Goal: Answer question/provide support

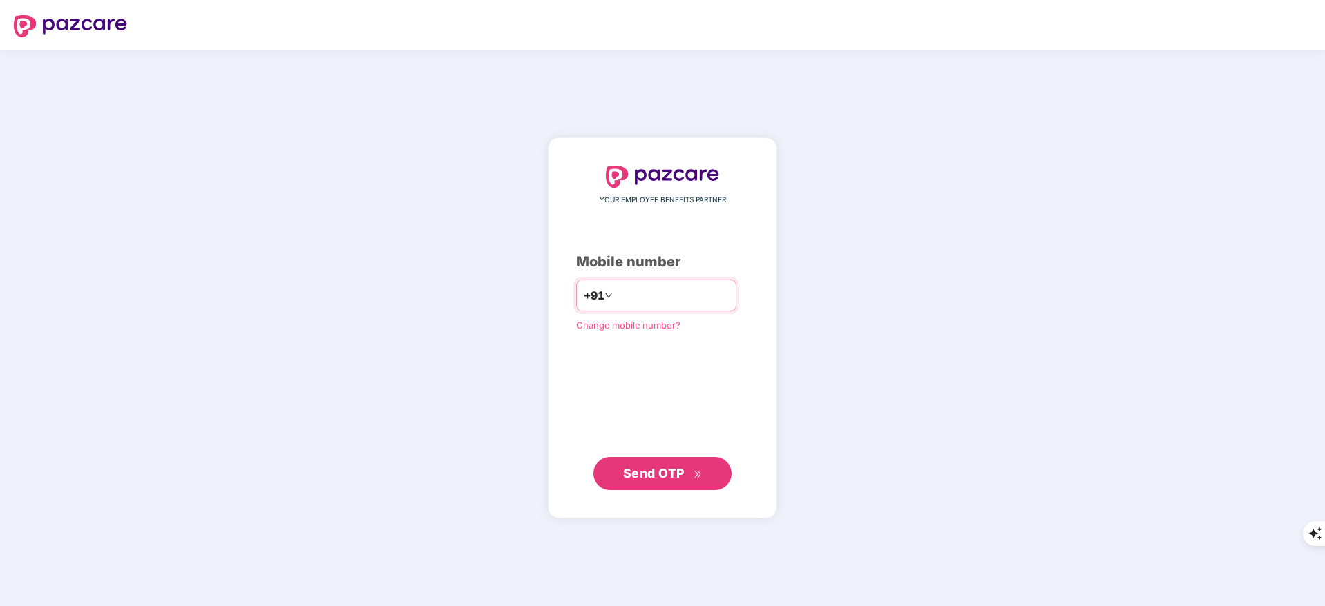
click at [615, 296] on input "number" at bounding box center [671, 296] width 113 height 22
type input "**********"
click at [716, 475] on button "Send OTP" at bounding box center [662, 473] width 138 height 33
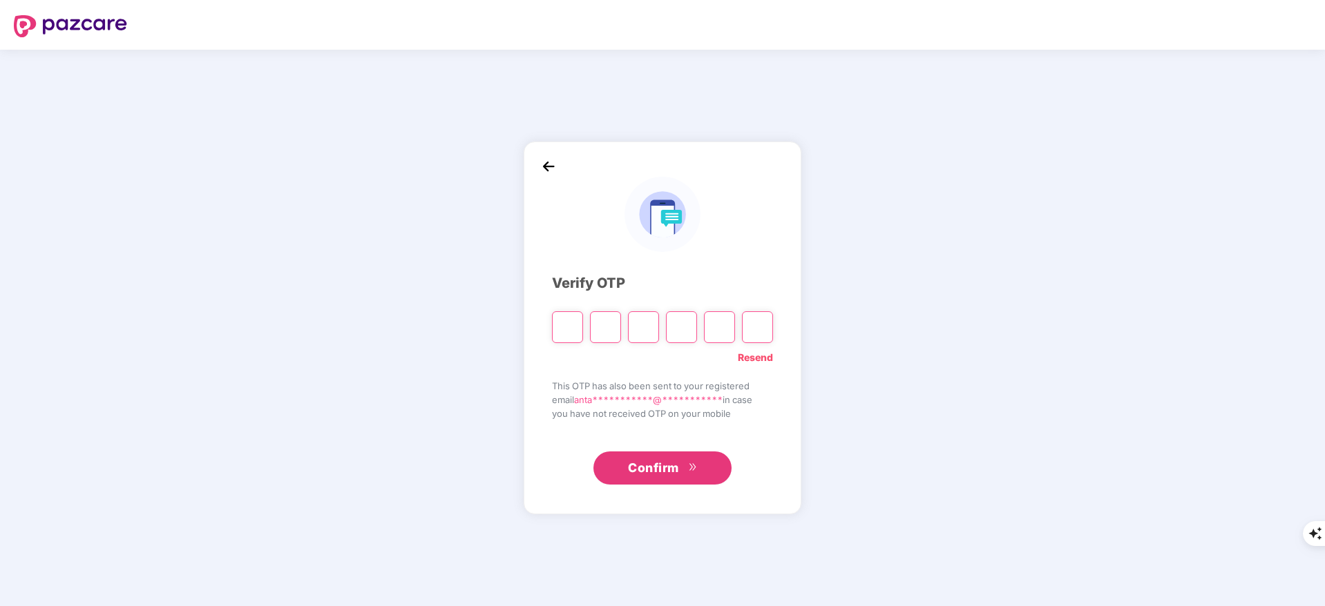
type input "*"
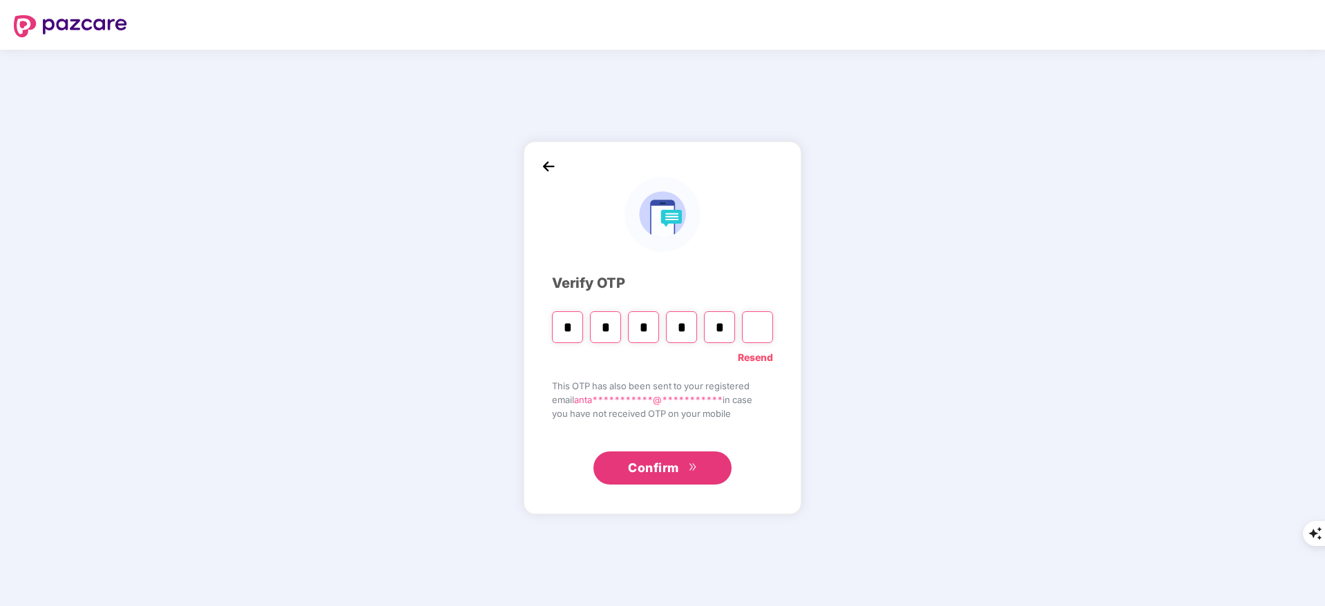
type input "*"
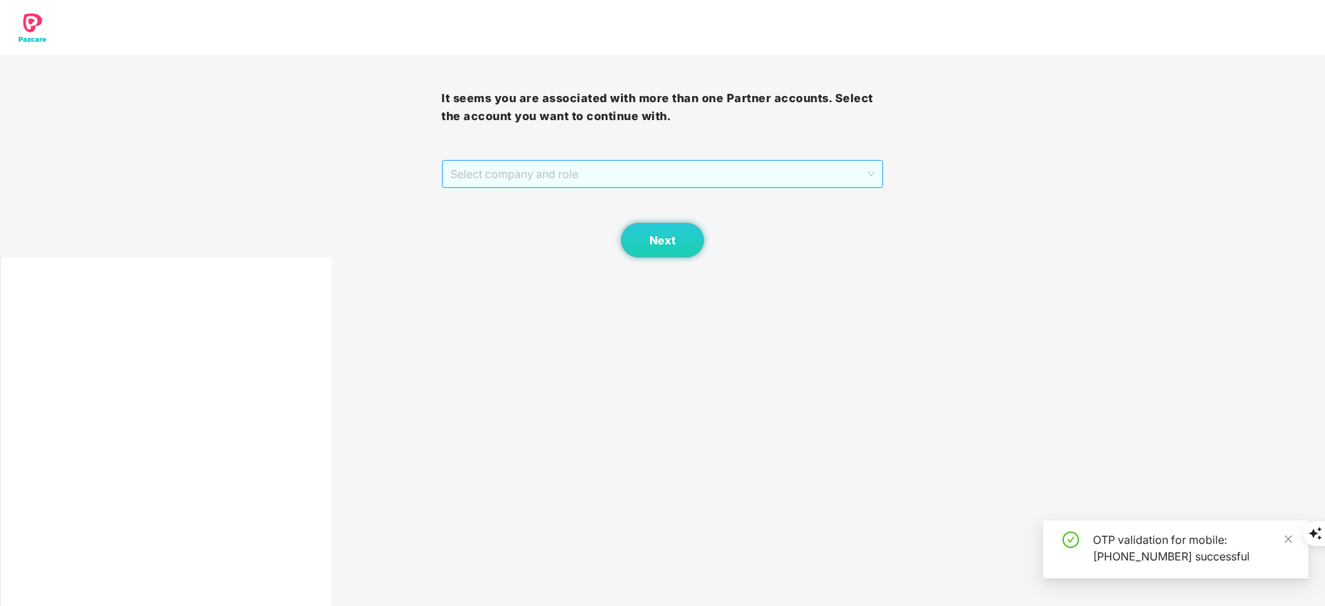
click at [519, 176] on span "Select company and role" at bounding box center [661, 174] width 423 height 26
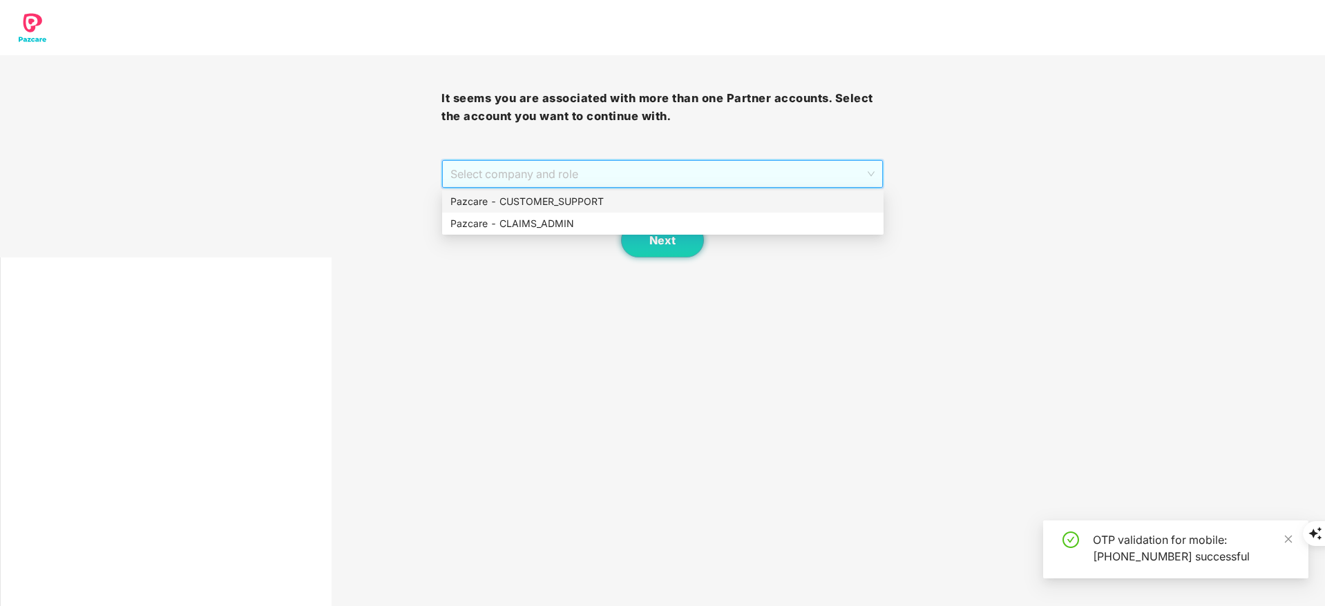
click at [526, 197] on div "Pazcare - CUSTOMER_SUPPORT" at bounding box center [662, 201] width 425 height 15
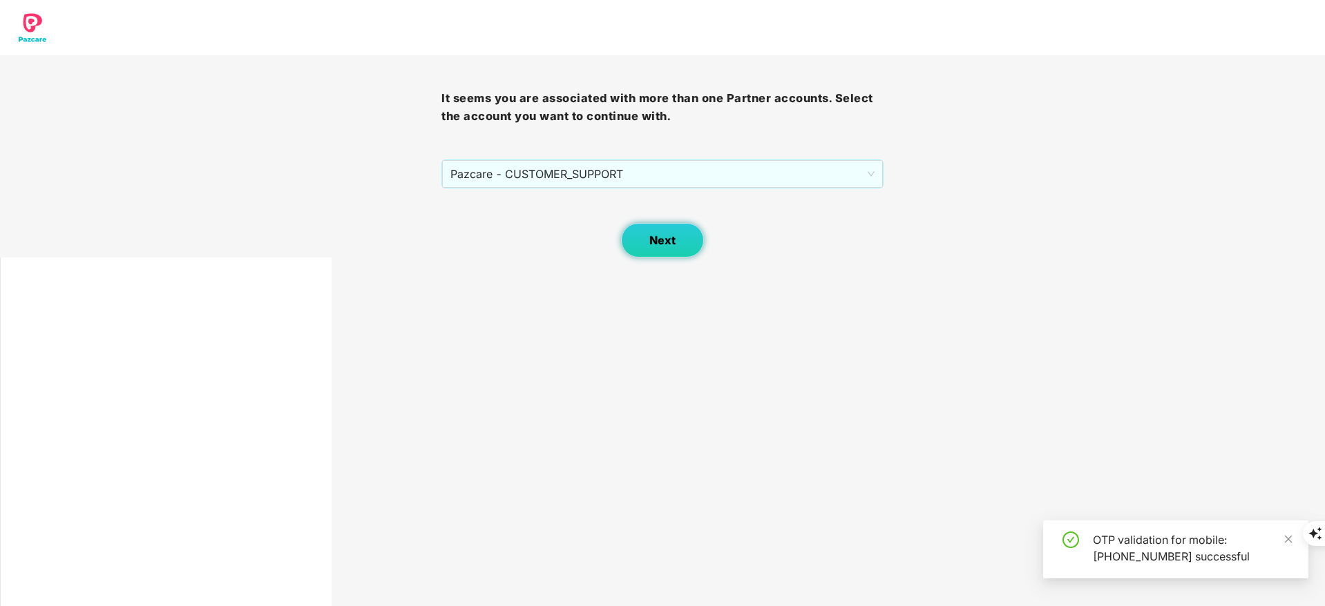
click at [656, 236] on span "Next" at bounding box center [662, 240] width 26 height 13
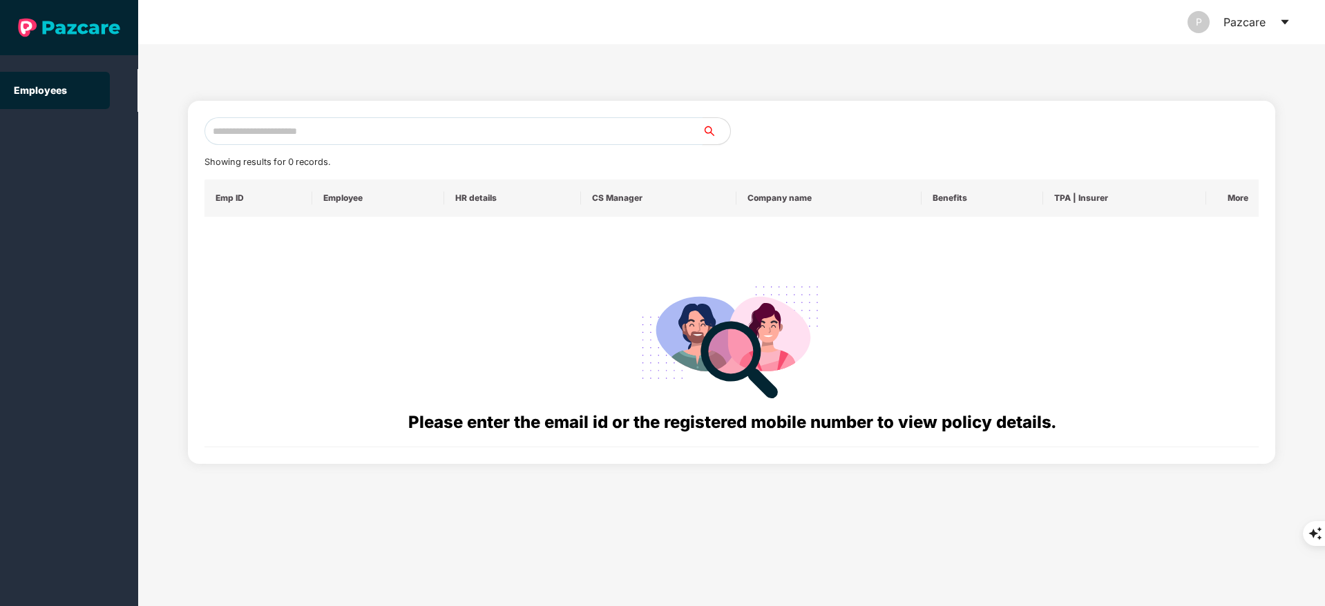
click at [227, 135] on input "text" at bounding box center [453, 131] width 498 height 28
paste input "**********"
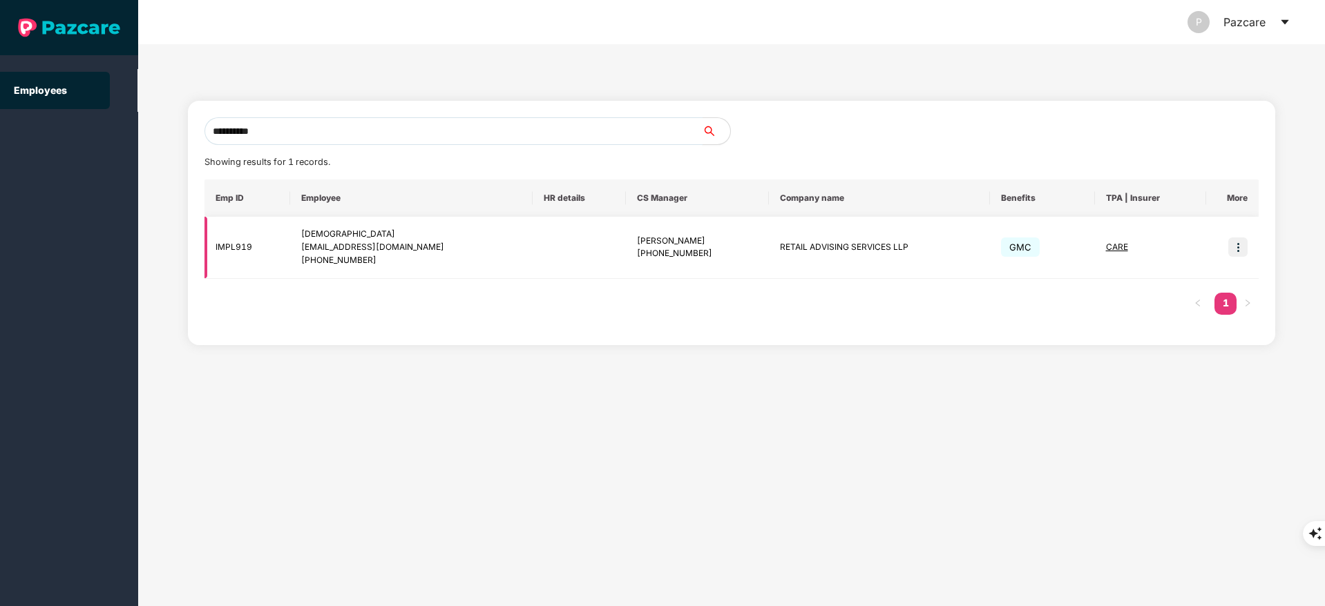
type input "**********"
click at [1235, 246] on img at bounding box center [1237, 247] width 19 height 19
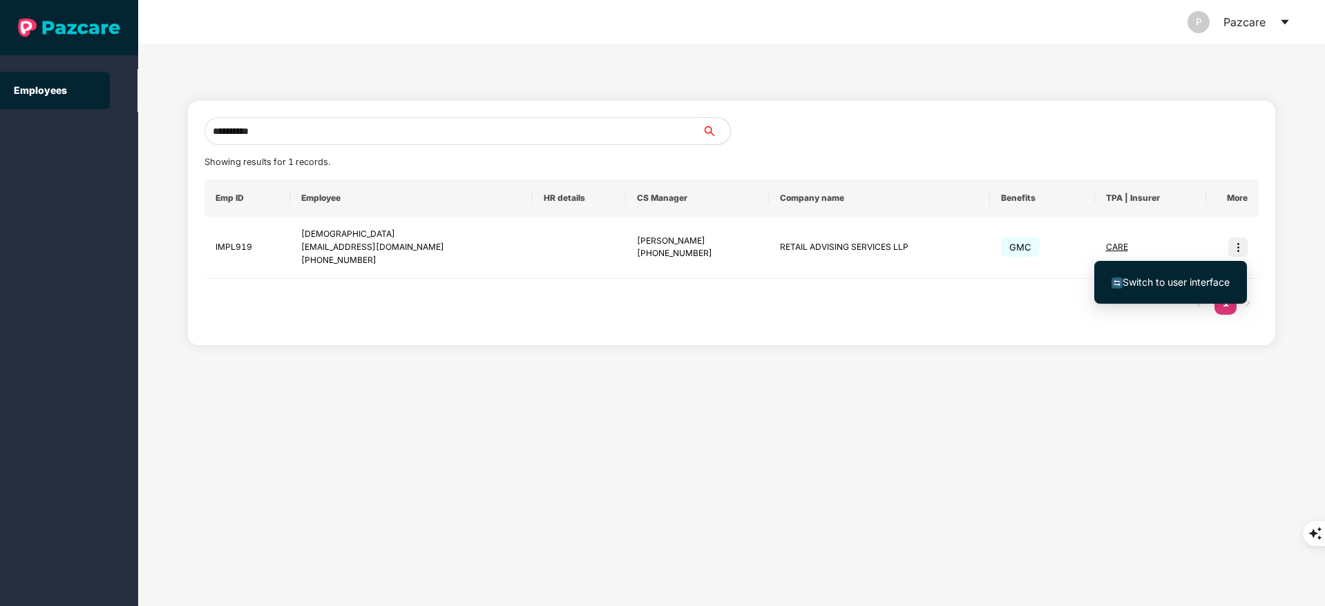
click at [1203, 278] on span "Switch to user interface" at bounding box center [1175, 282] width 107 height 12
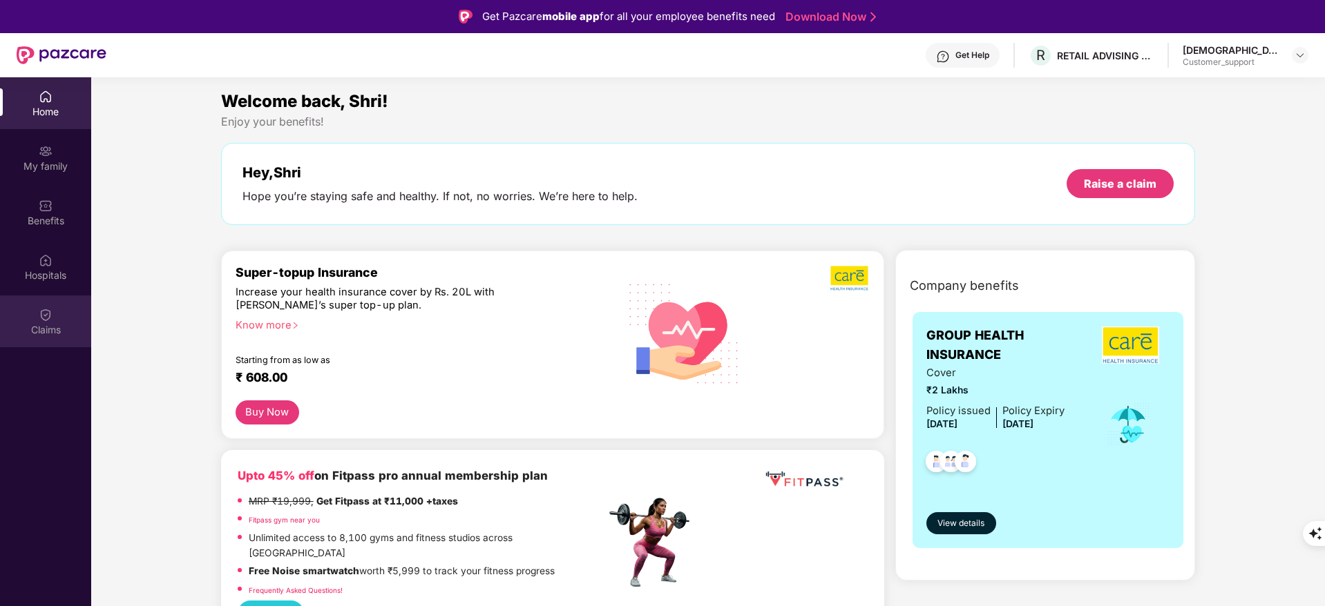
click at [56, 314] on div "Claims" at bounding box center [45, 322] width 91 height 52
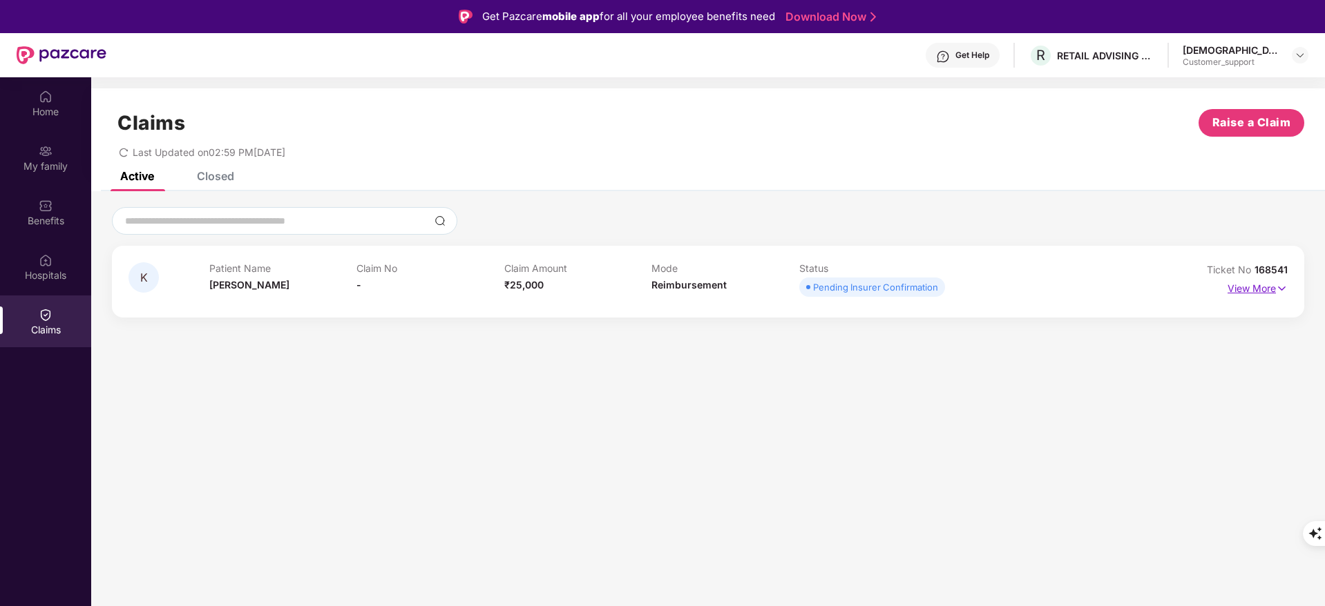
click at [1245, 283] on p "View More" at bounding box center [1257, 287] width 60 height 19
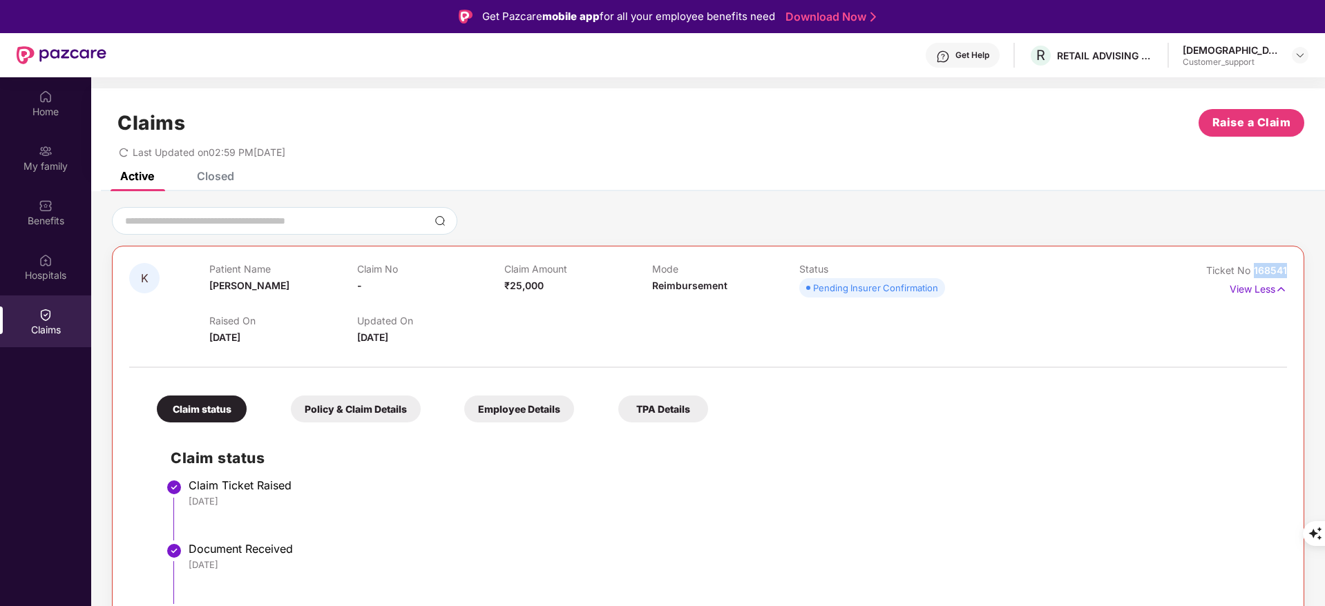
drag, startPoint x: 1252, startPoint y: 268, endPoint x: 1315, endPoint y: 270, distance: 63.6
click at [1315, 270] on div "K Patient Name [PERSON_NAME] Claim No - Claim Amount ₹25,000 Mode Reimbursement…" at bounding box center [708, 465] width 1234 height 517
copy span "168541"
click at [44, 216] on div "Benefits" at bounding box center [45, 221] width 91 height 14
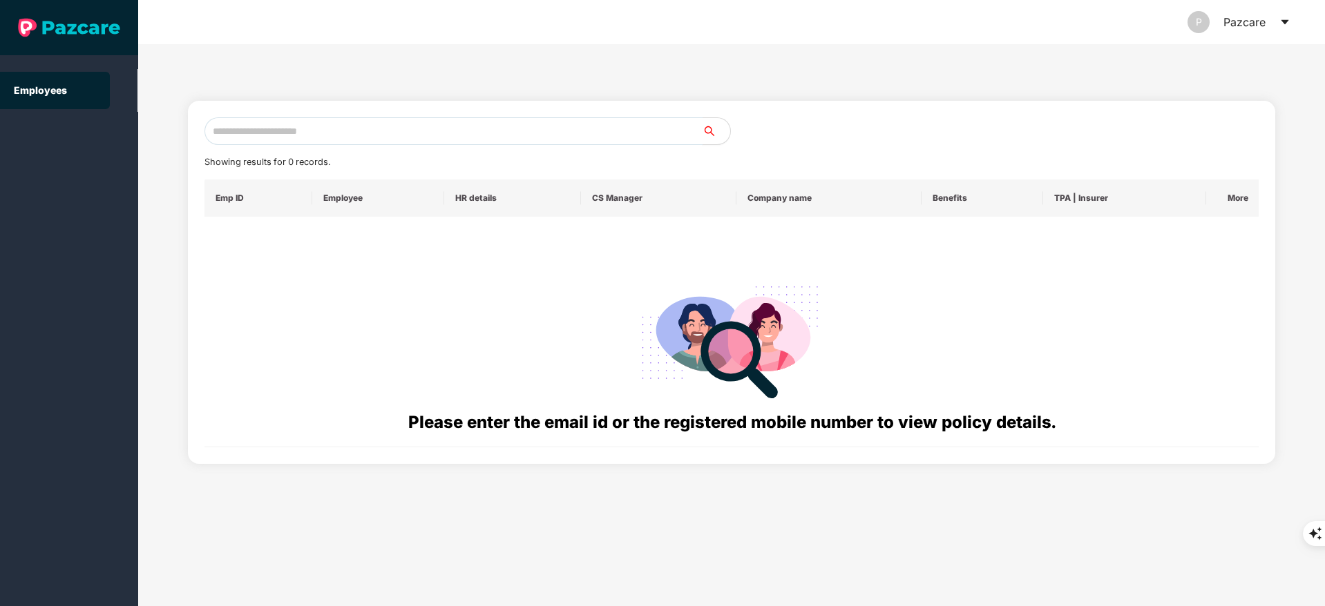
click at [259, 126] on input "text" at bounding box center [453, 131] width 498 height 28
paste input "**********"
type input "*"
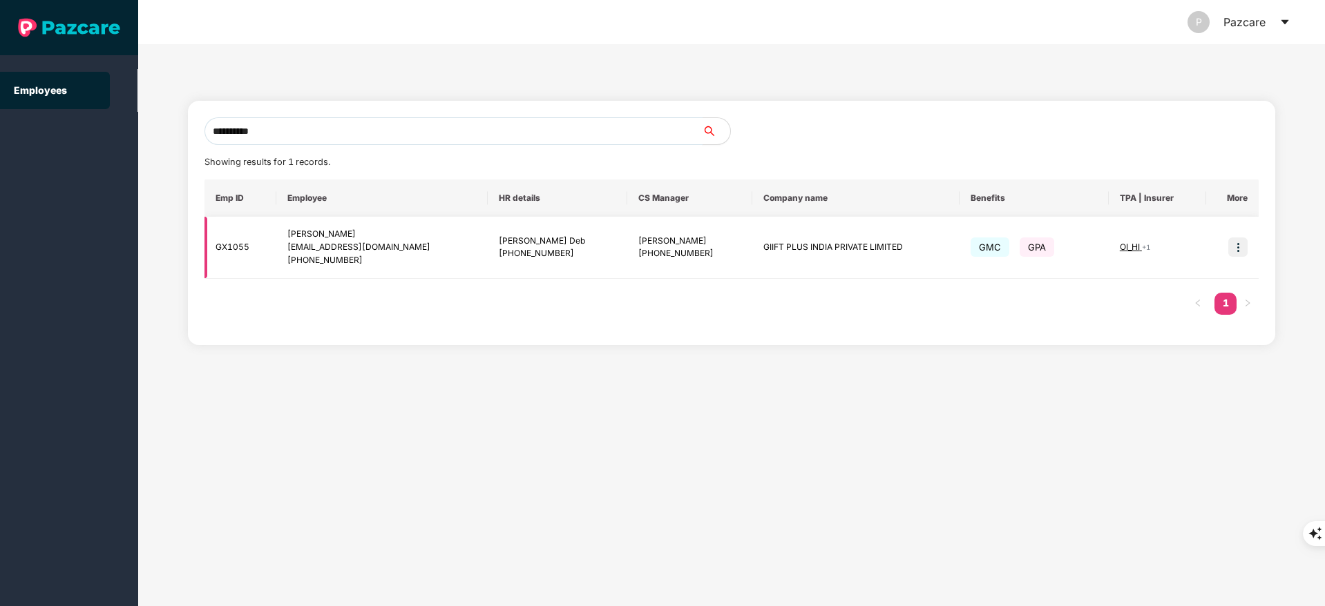
type input "**********"
click at [1240, 248] on img at bounding box center [1237, 247] width 19 height 19
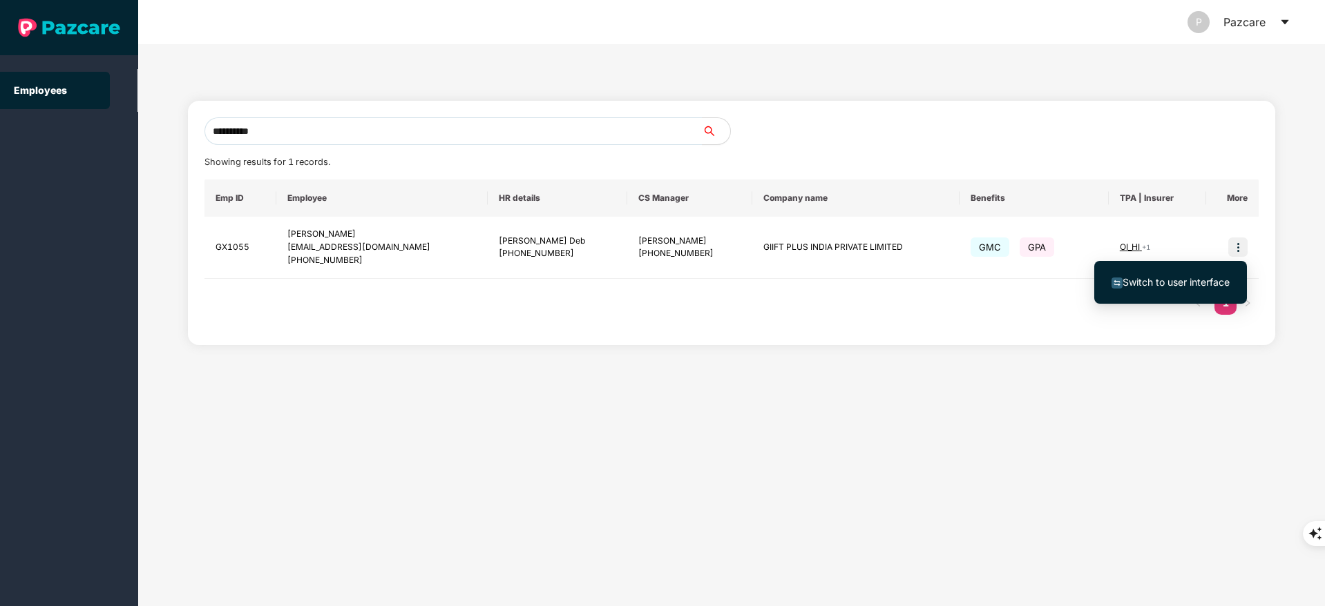
click at [1176, 285] on span "Switch to user interface" at bounding box center [1175, 282] width 107 height 12
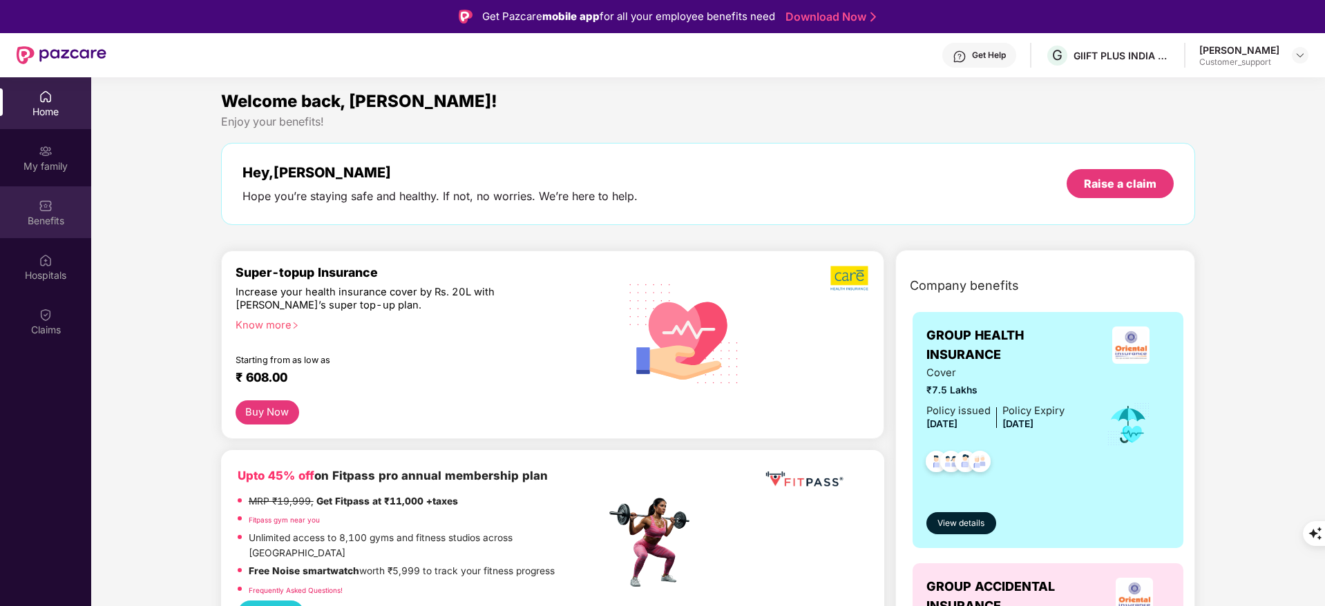
click at [56, 198] on div "Benefits" at bounding box center [45, 213] width 91 height 52
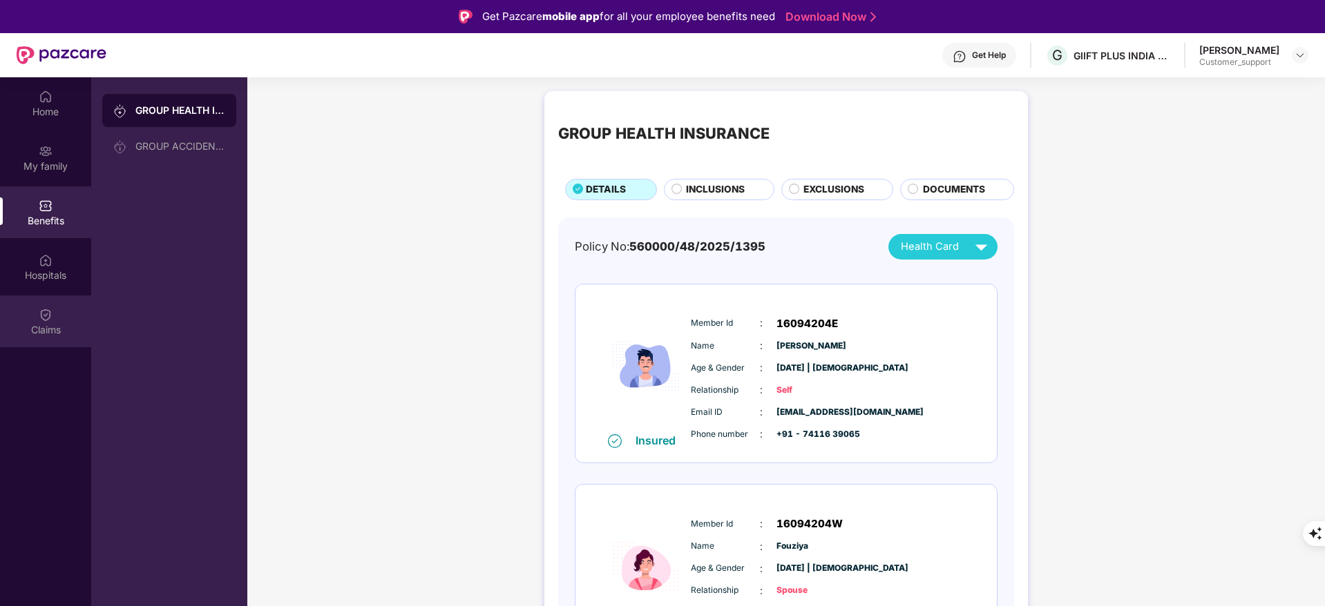
click at [39, 308] on img at bounding box center [46, 315] width 14 height 14
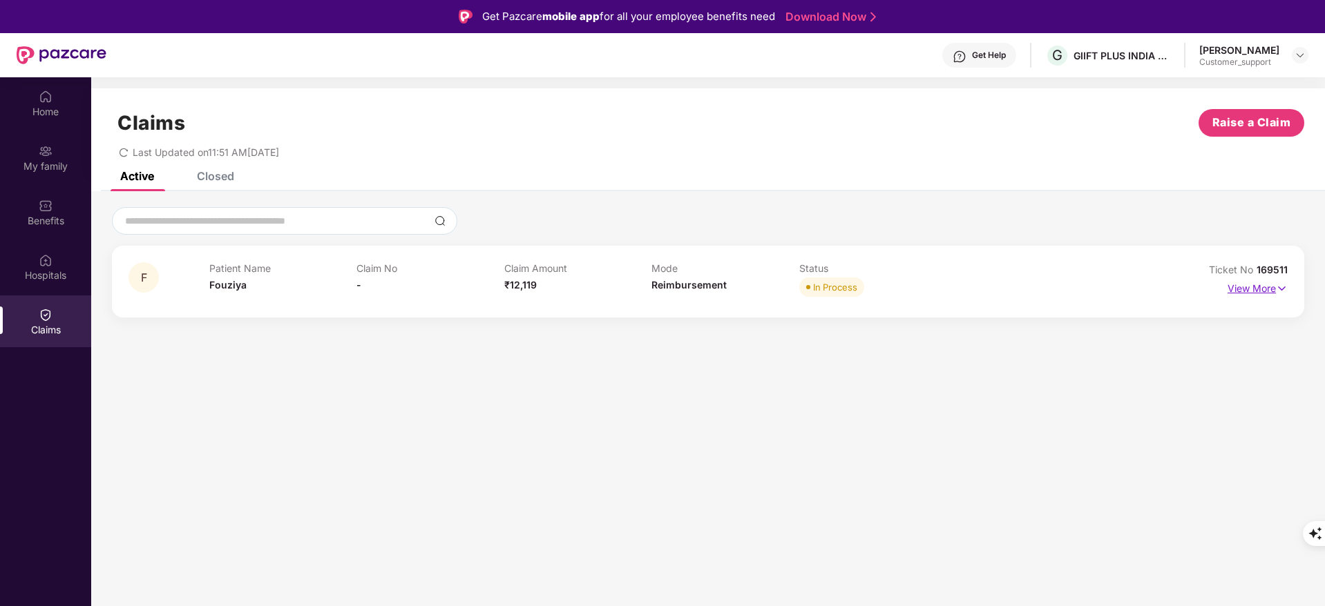
click at [1280, 289] on img at bounding box center [1282, 288] width 12 height 15
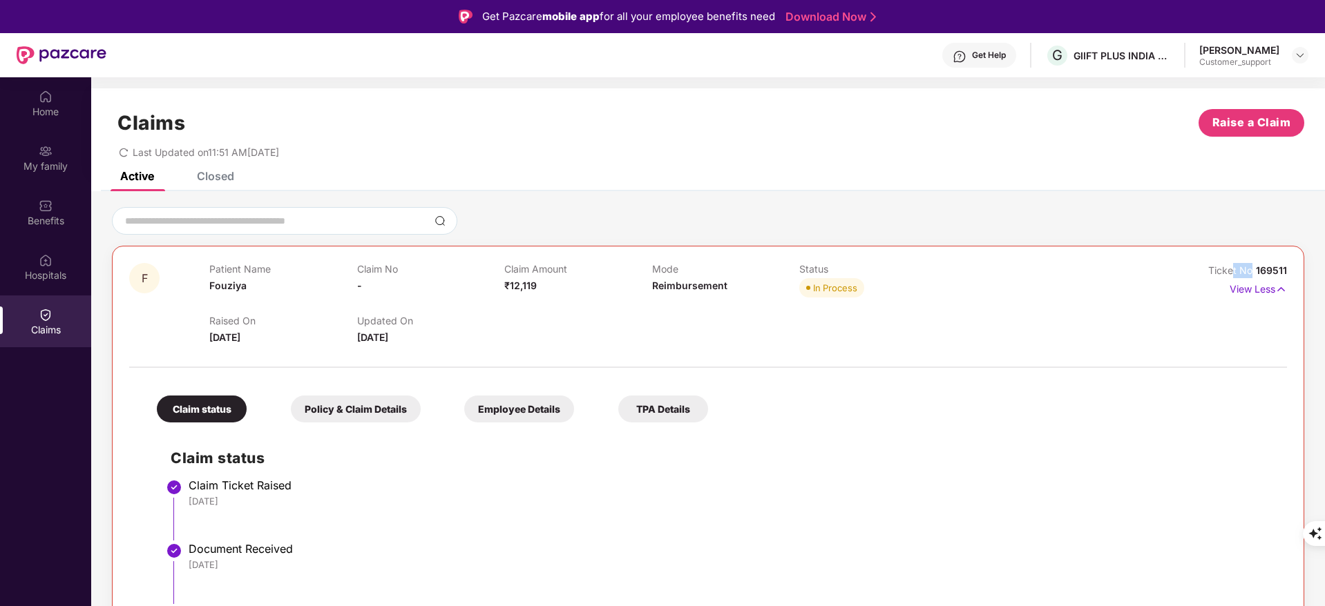
drag, startPoint x: 1253, startPoint y: 270, endPoint x: 1232, endPoint y: 256, distance: 25.3
click at [1232, 256] on div "F Patient Name Fouziya Claim No - Claim Amount ₹12,119 Mode Reimbursement Statu…" at bounding box center [708, 542] width 1192 height 593
click at [1232, 256] on body "Get Pazcare mobile app for all your employee benefits need Download Now Get Hel…" at bounding box center [662, 303] width 1325 height 606
click at [1265, 288] on p "View Less" at bounding box center [1258, 287] width 57 height 19
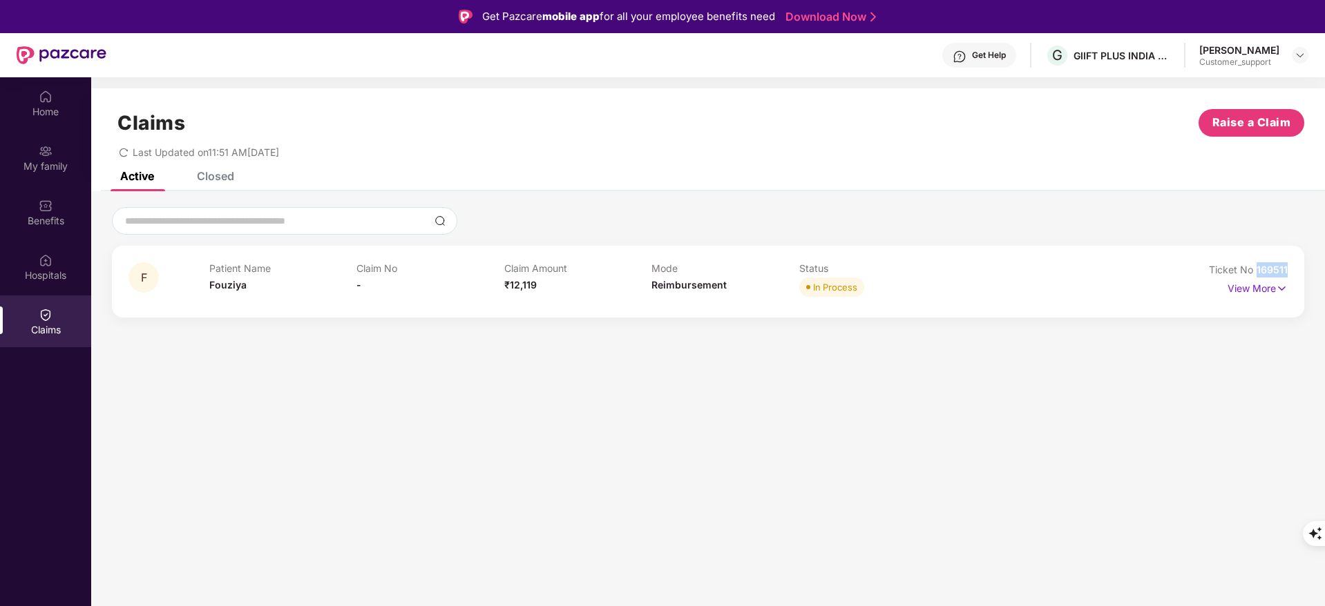
drag, startPoint x: 1256, startPoint y: 267, endPoint x: 1324, endPoint y: 271, distance: 67.9
click at [1324, 271] on div "F Patient Name Fouziya Claim No - Claim Amount ₹12,119 Mode Reimbursement Statu…" at bounding box center [708, 262] width 1234 height 111
copy span "169511"
click at [39, 168] on div "My family" at bounding box center [45, 167] width 91 height 14
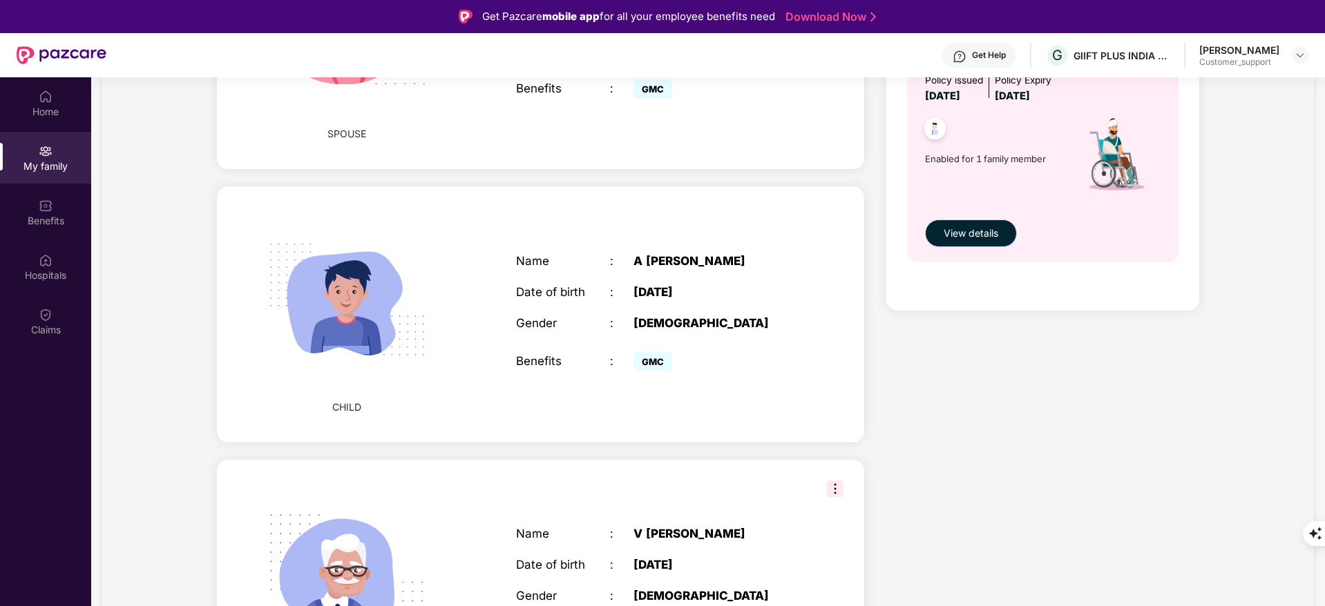
scroll to position [572, 0]
click at [19, 234] on div "Benefits" at bounding box center [45, 213] width 91 height 52
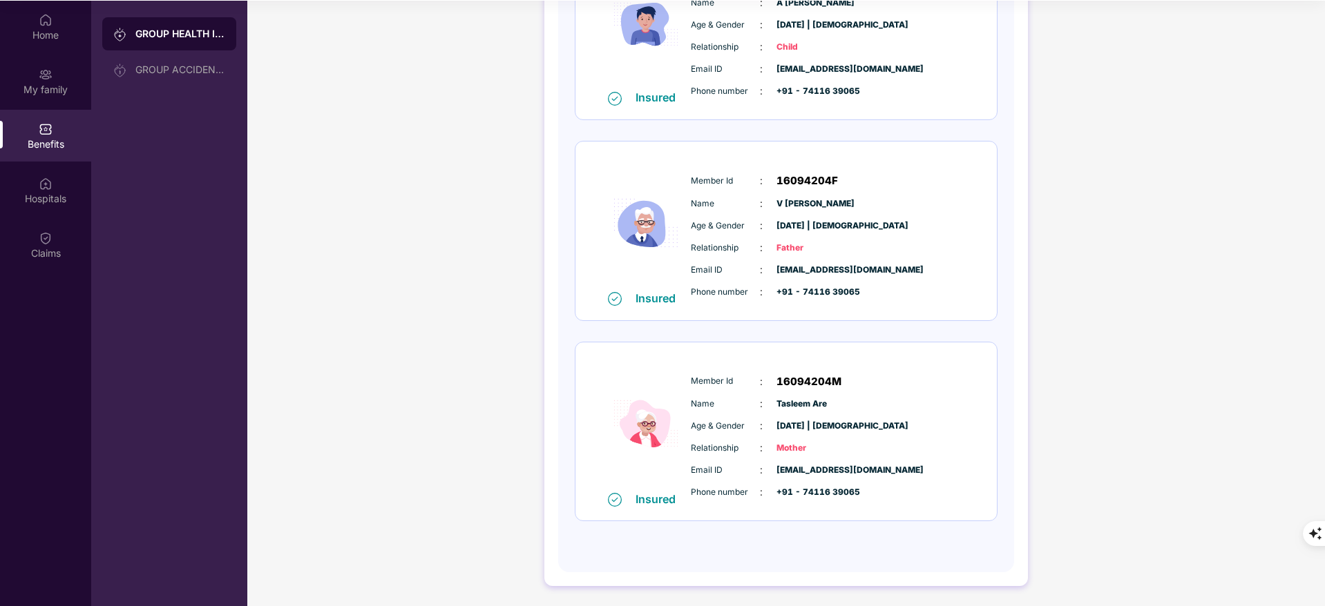
scroll to position [77, 0]
click at [63, 265] on div "Claims" at bounding box center [45, 244] width 91 height 52
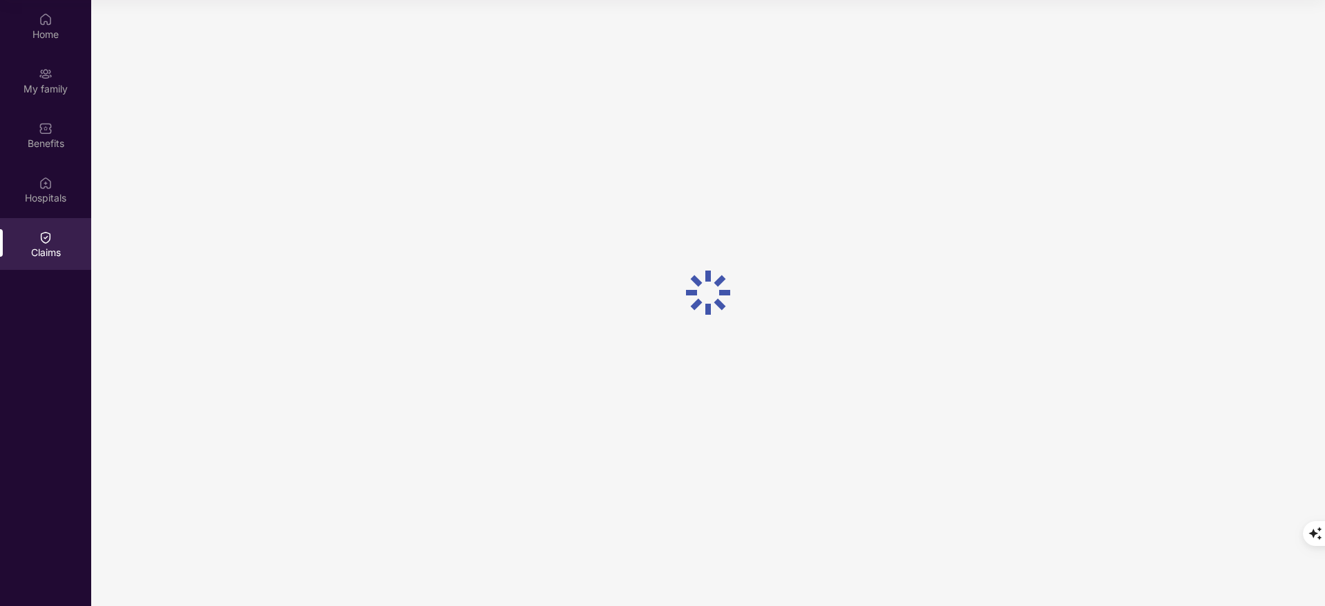
scroll to position [0, 0]
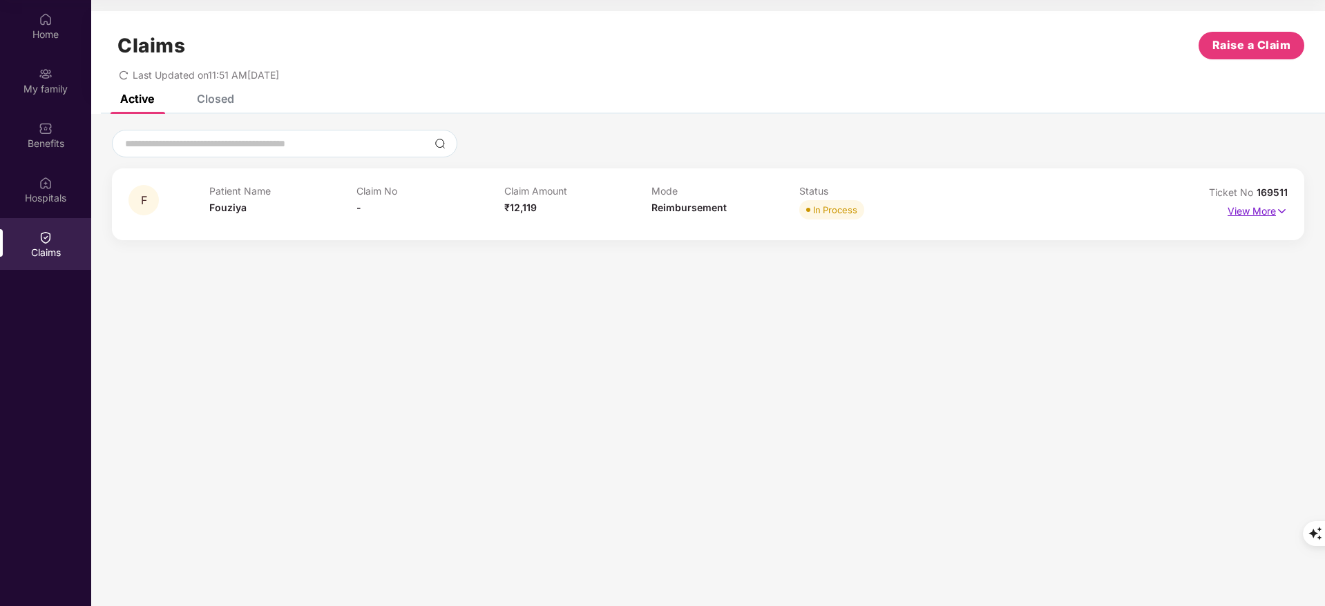
click at [1263, 207] on p "View More" at bounding box center [1257, 209] width 60 height 19
